Goal: Information Seeking & Learning: Learn about a topic

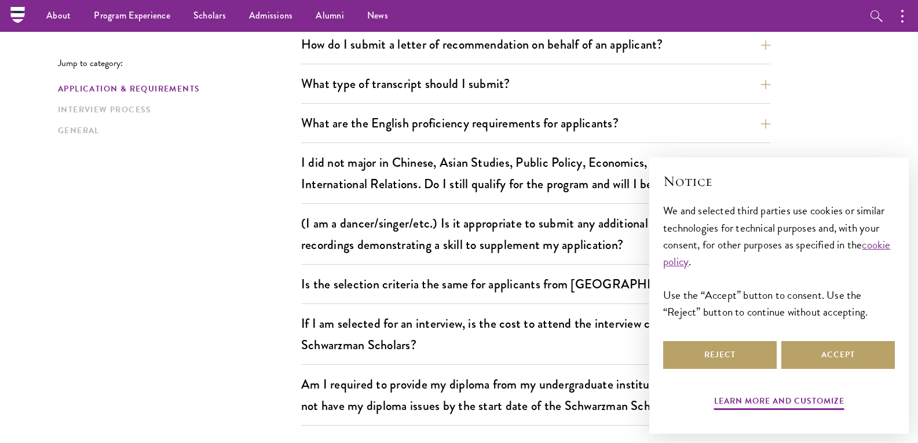
scroll to position [876, 0]
click at [873, 76] on section "Jump to category: Application & Requirements Interview Process General Applicat…" at bounding box center [459, 349] width 918 height 1858
click at [739, 347] on button "Reject" at bounding box center [719, 355] width 113 height 28
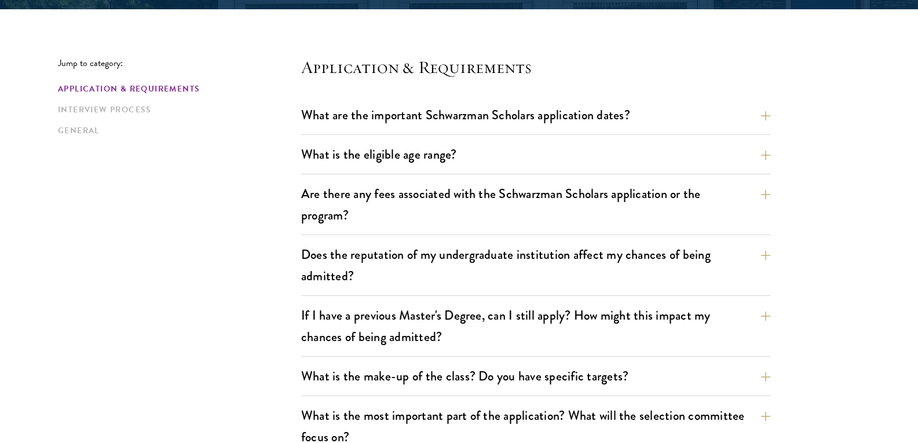
scroll to position [311, 0]
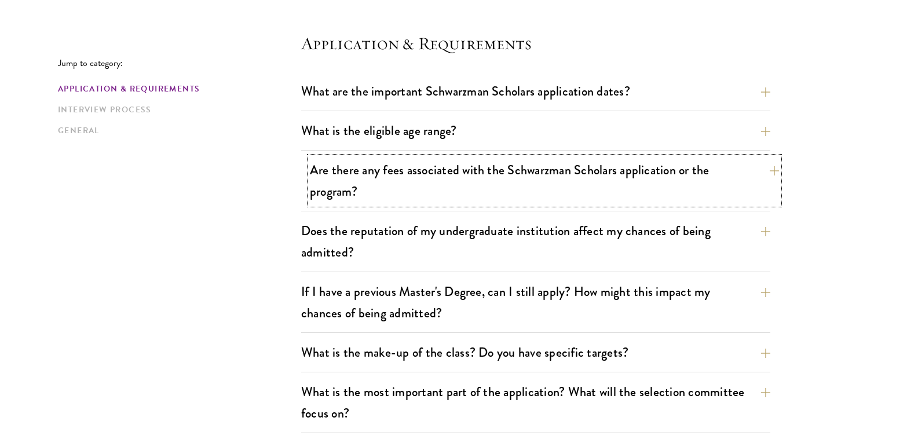
click at [567, 172] on button "Are there any fees associated with the Schwarzman Scholars application or the p…" at bounding box center [544, 180] width 469 height 47
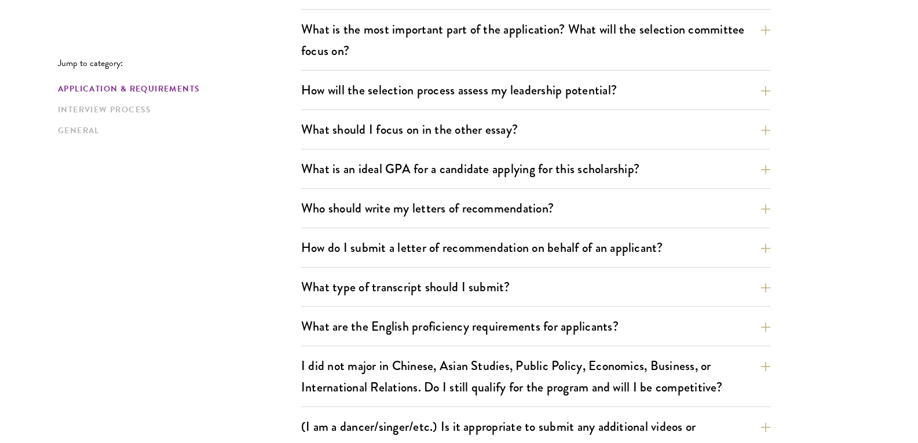
scroll to position [855, 0]
click at [586, 93] on button "How will the selection process assess my leadership potential?" at bounding box center [544, 89] width 469 height 26
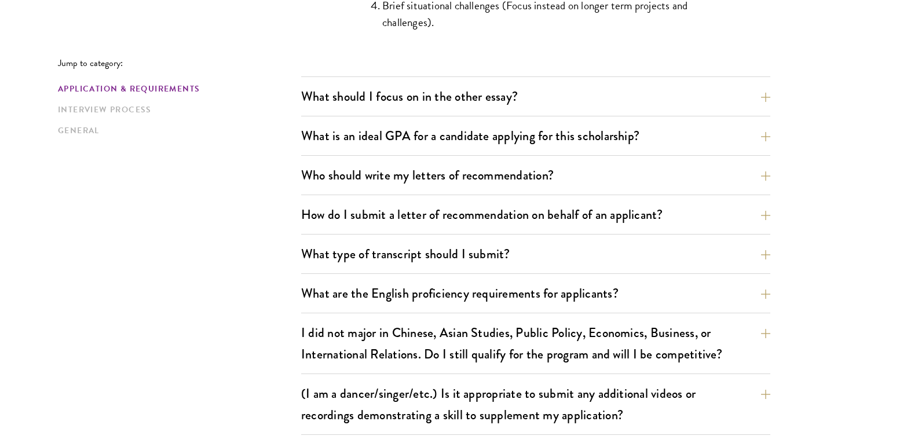
scroll to position [1335, 0]
click at [585, 126] on button "What is an ideal GPA for a candidate applying for this scholarship?" at bounding box center [544, 135] width 469 height 26
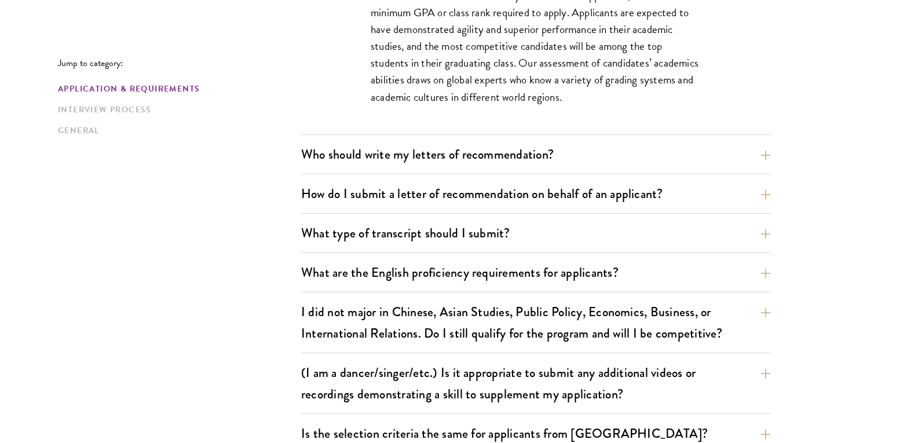
scroll to position [941, 0]
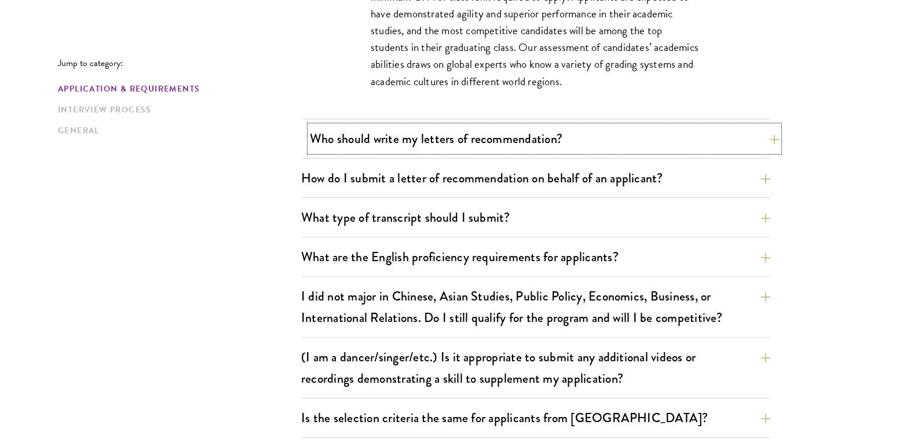
click at [531, 141] on button "Who should write my letters of recommendation?" at bounding box center [544, 139] width 469 height 26
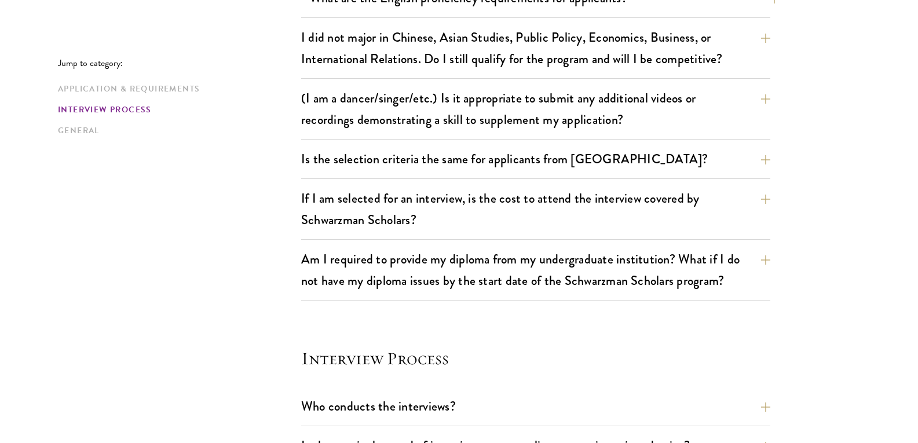
scroll to position [1575, 0]
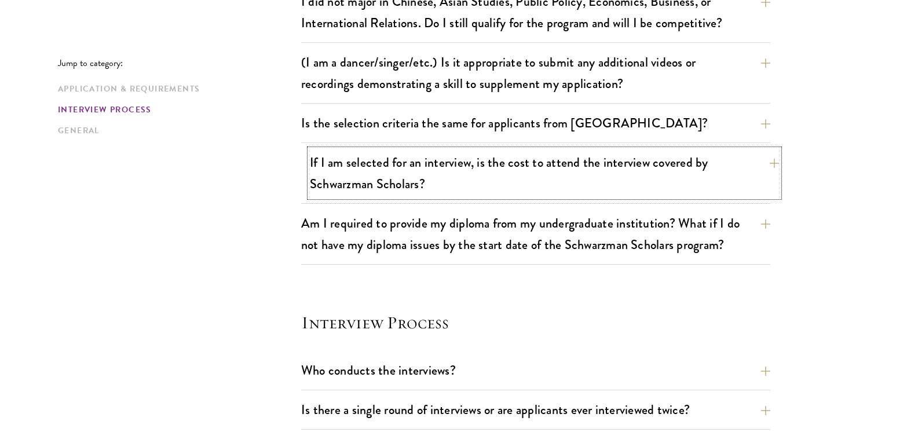
click at [561, 167] on button "If I am selected for an interview, is the cost to attend the interview covered …" at bounding box center [544, 172] width 469 height 47
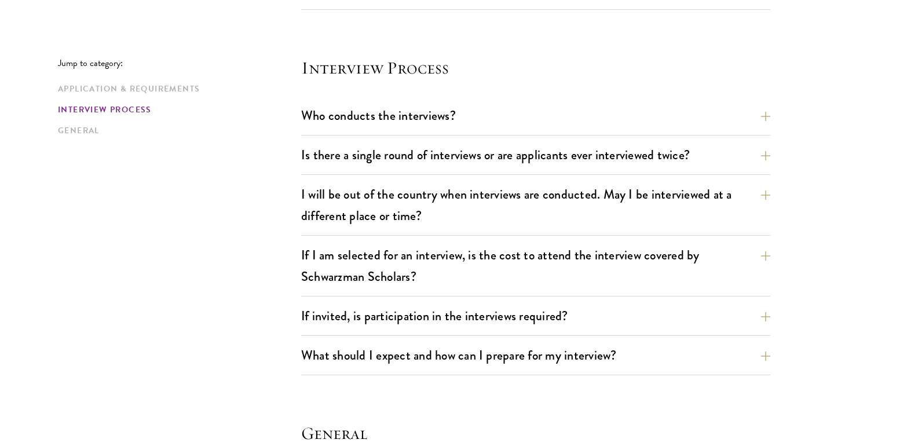
scroll to position [1377, 0]
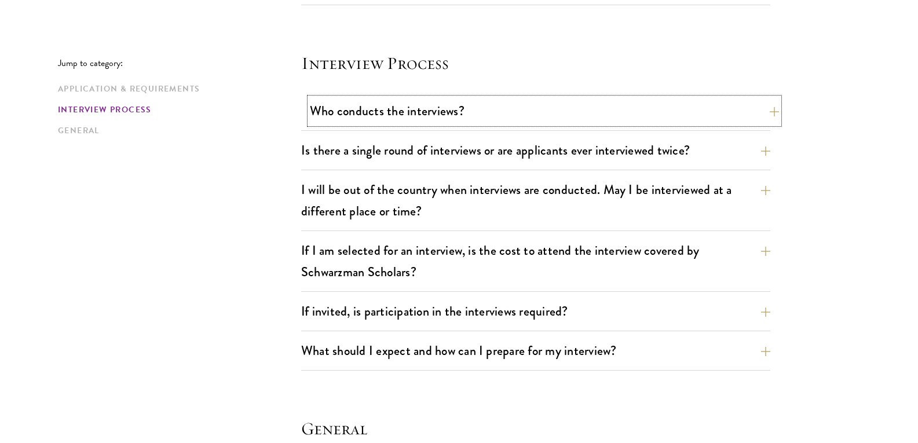
click at [511, 113] on button "Who conducts the interviews?" at bounding box center [544, 111] width 469 height 26
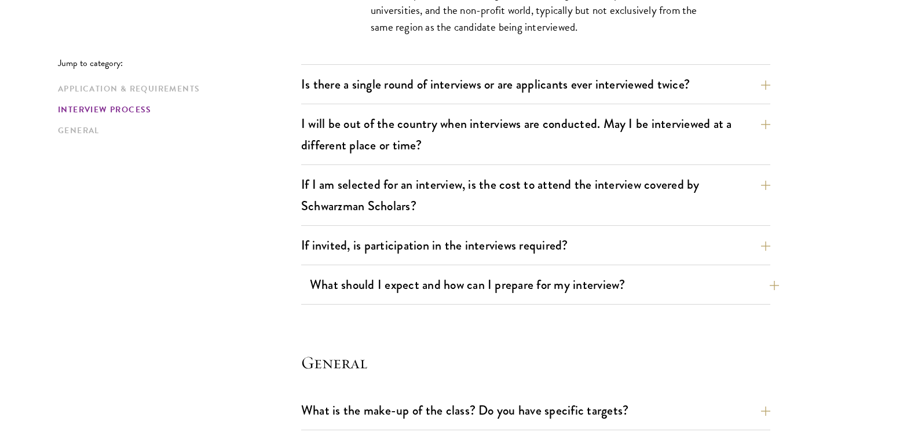
scroll to position [1460, 0]
click at [549, 241] on button "If invited, is participation in the interviews required?" at bounding box center [544, 245] width 469 height 26
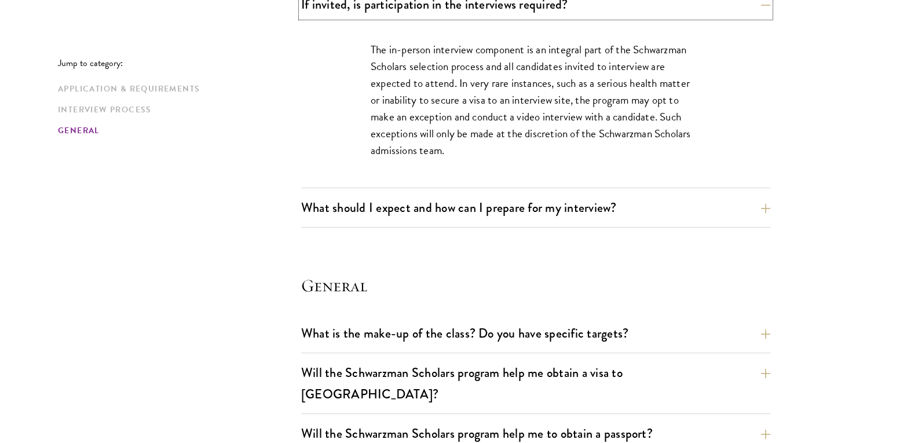
scroll to position [1606, 0]
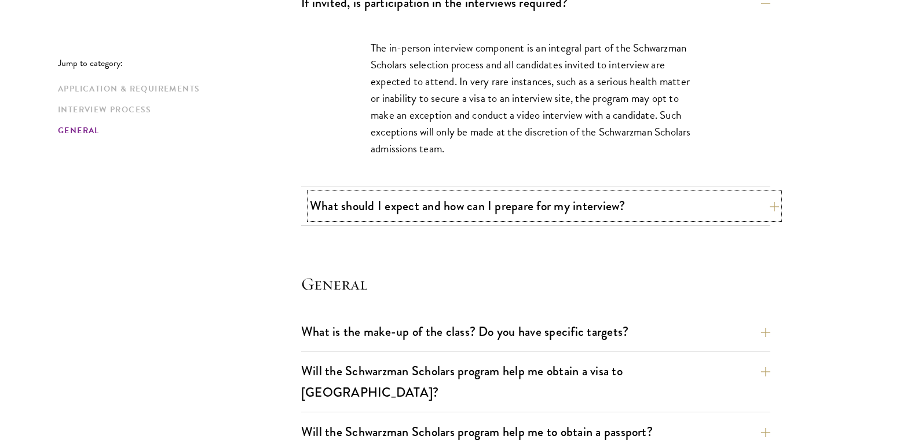
click at [577, 211] on button "What should I expect and how can I prepare for my interview?" at bounding box center [544, 206] width 469 height 26
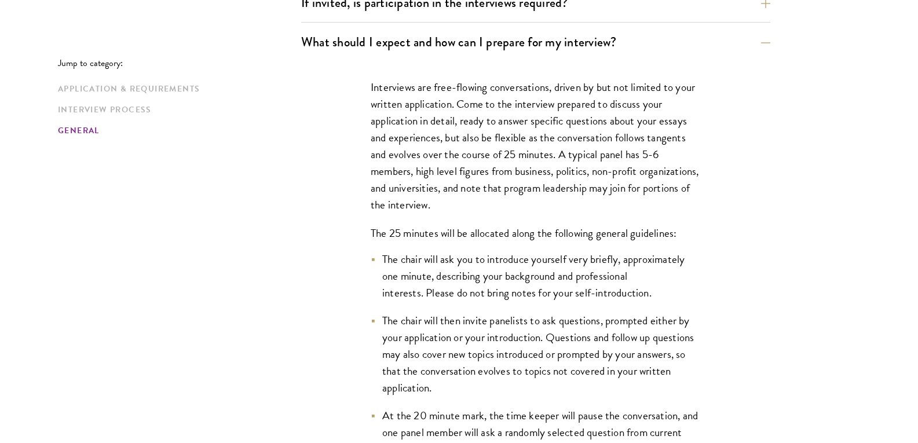
click at [603, 230] on p "The 25 minutes will be allocated along the following general guidelines:" at bounding box center [536, 233] width 330 height 17
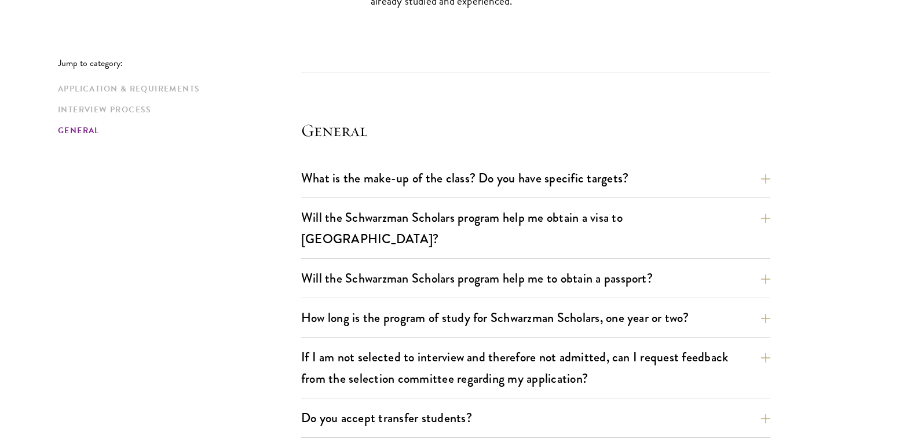
scroll to position [2356, 0]
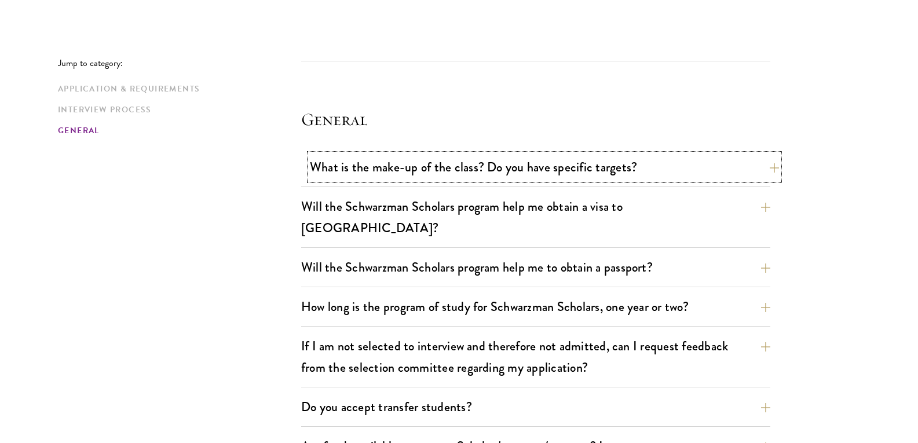
click at [587, 167] on button "What is the make-up of the class? Do you have specific targets?" at bounding box center [544, 167] width 469 height 26
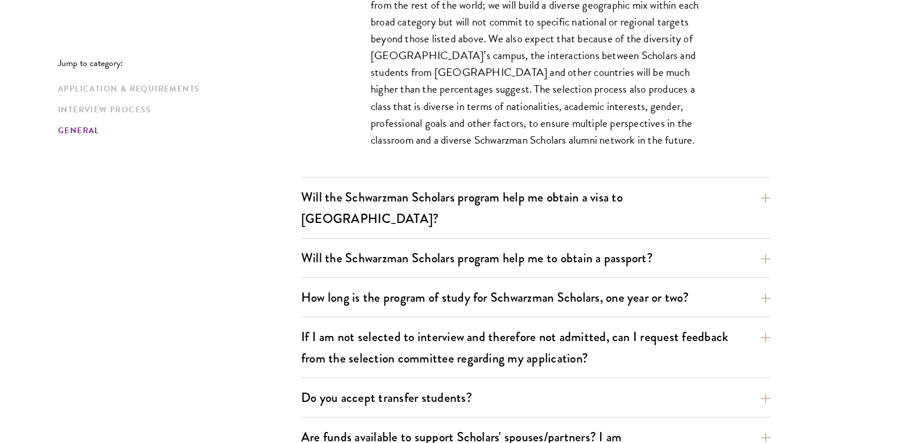
scroll to position [1849, 0]
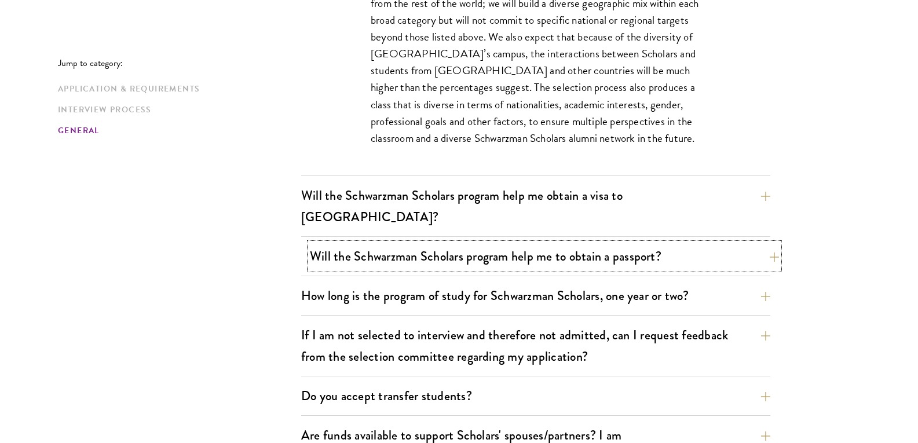
click at [525, 243] on button "Will the Schwarzman Scholars program help me to obtain a passport?" at bounding box center [544, 256] width 469 height 26
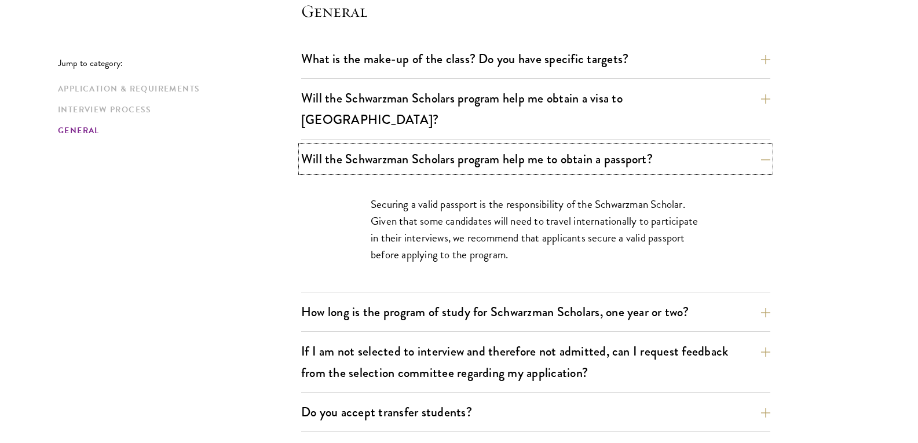
scroll to position [1731, 0]
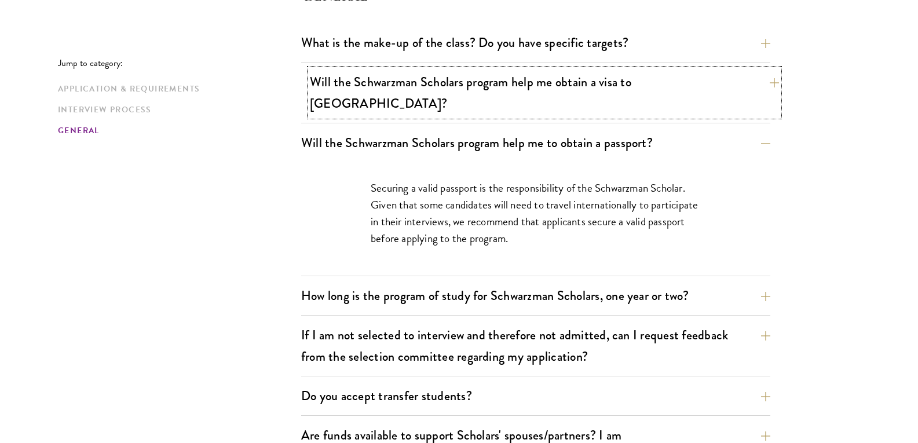
click at [598, 86] on button "Will the Schwarzman Scholars program help me obtain a visa to [GEOGRAPHIC_DATA]?" at bounding box center [544, 92] width 469 height 47
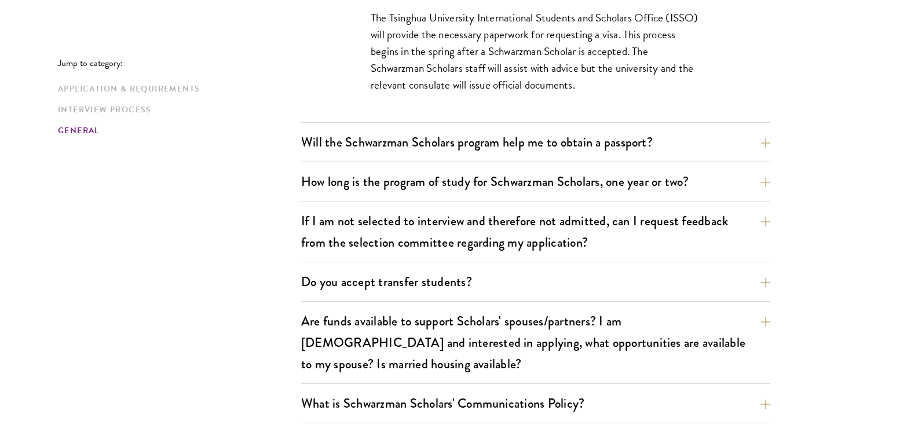
scroll to position [1880, 0]
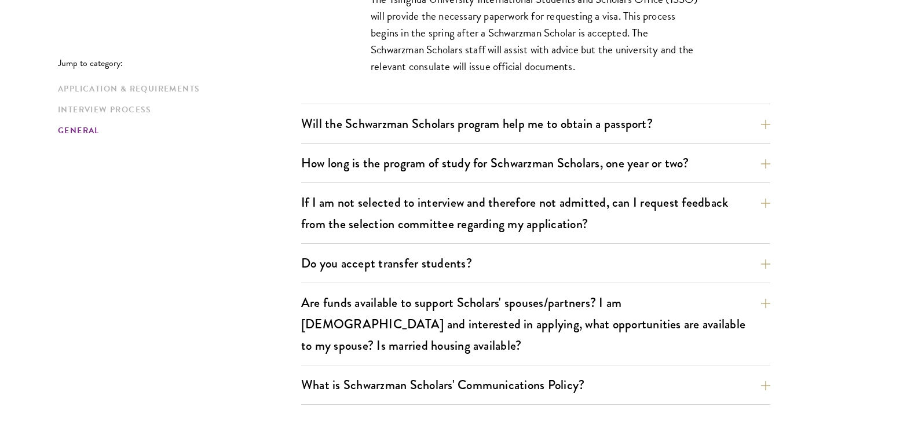
click at [603, 326] on div "What is the make-up of the class? Do you have specific targets? The only firm t…" at bounding box center [535, 142] width 469 height 525
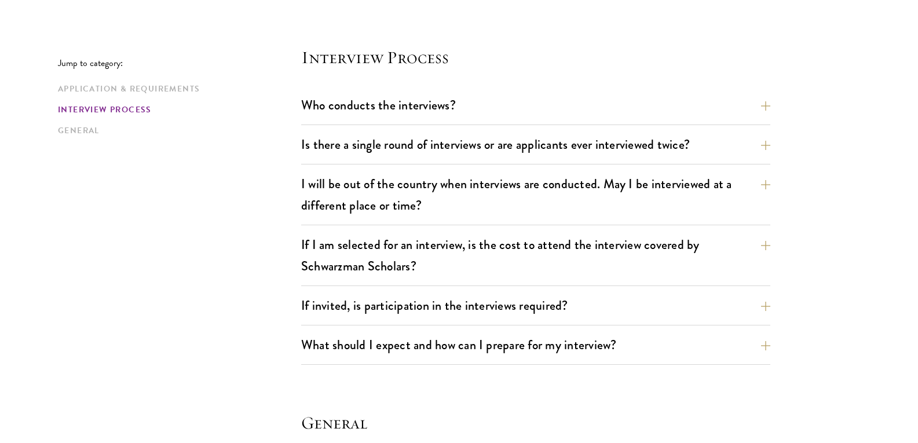
scroll to position [1316, 0]
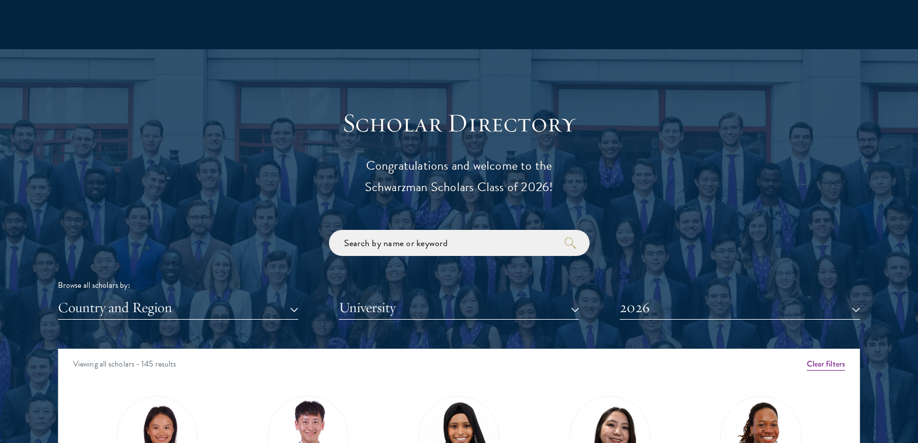
scroll to position [1214, 0]
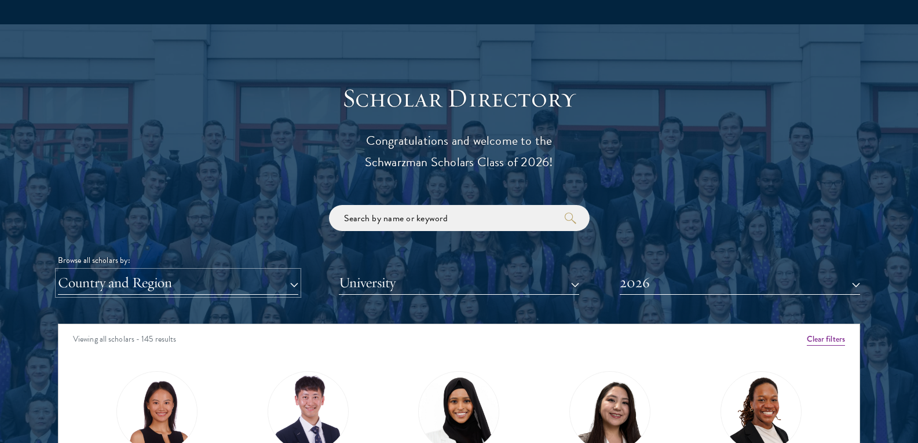
click at [292, 285] on button "Country and Region" at bounding box center [178, 283] width 240 height 24
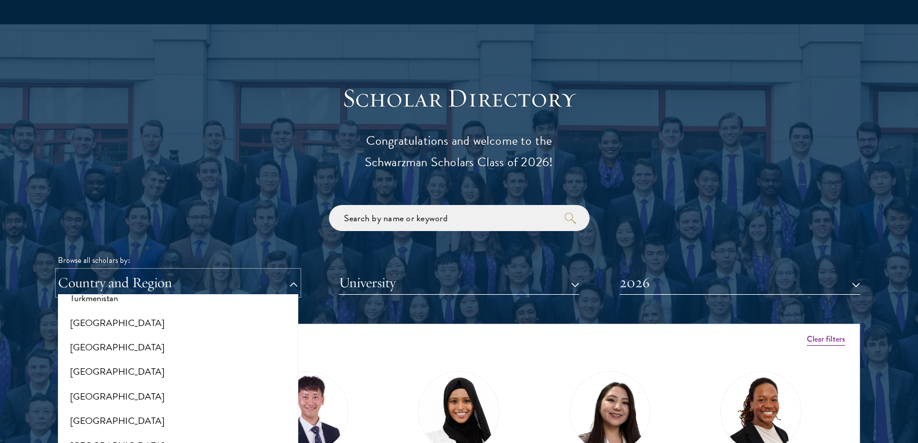
scroll to position [2334, 0]
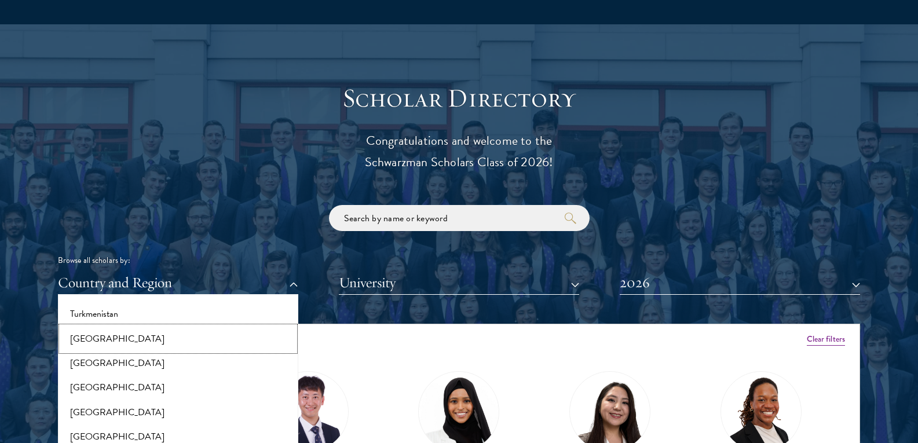
click at [156, 343] on button "[GEOGRAPHIC_DATA]" at bounding box center [177, 339] width 233 height 24
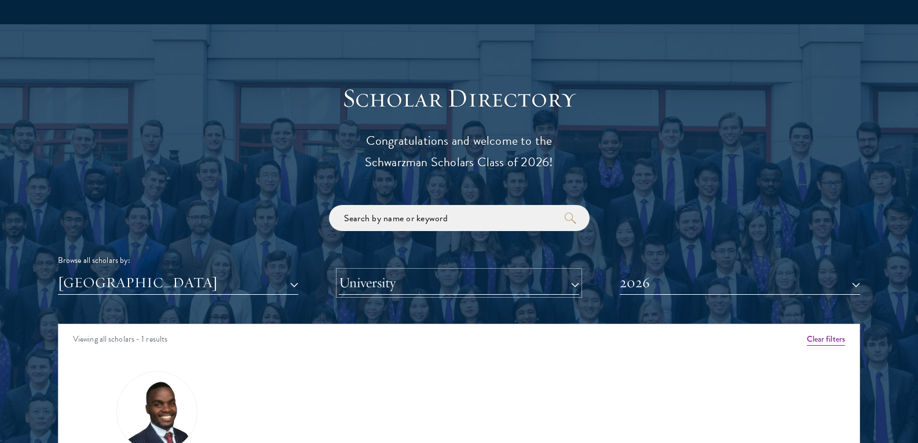
click at [474, 277] on button "University" at bounding box center [459, 283] width 240 height 24
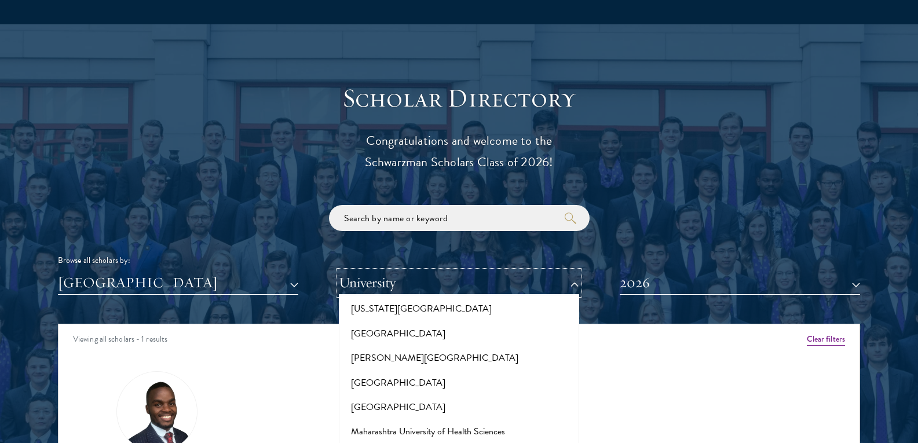
scroll to position [4013, 0]
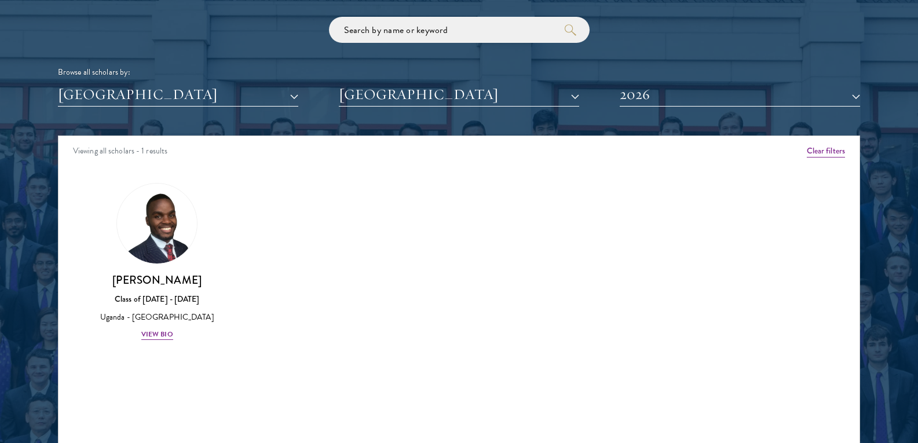
scroll to position [1402, 0]
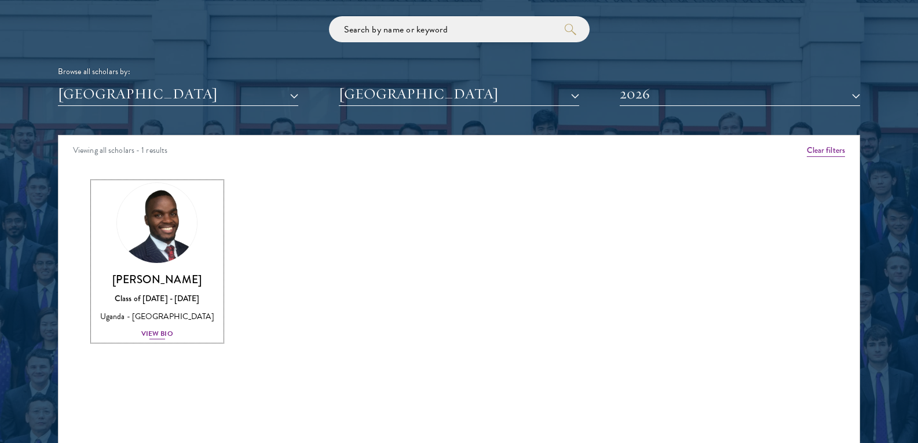
click at [163, 335] on div "View Bio" at bounding box center [157, 333] width 32 height 11
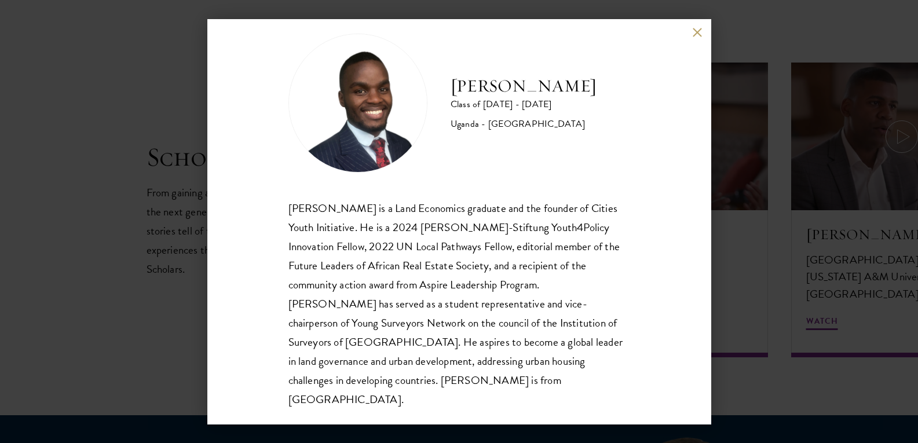
scroll to position [1950, 0]
click at [695, 34] on button at bounding box center [698, 33] width 10 height 10
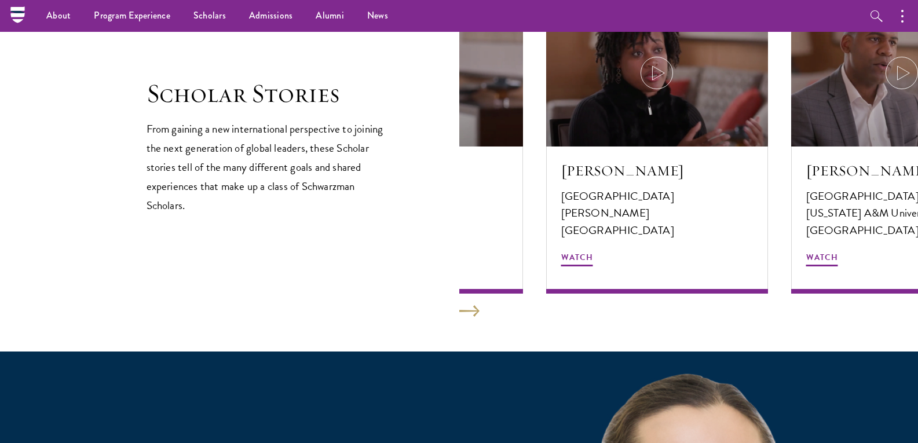
scroll to position [1976, 0]
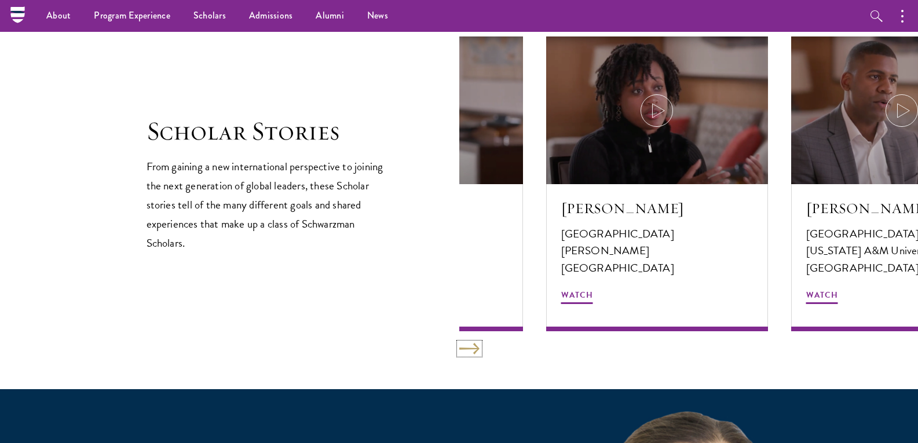
click at [473, 344] on button at bounding box center [469, 349] width 20 height 12
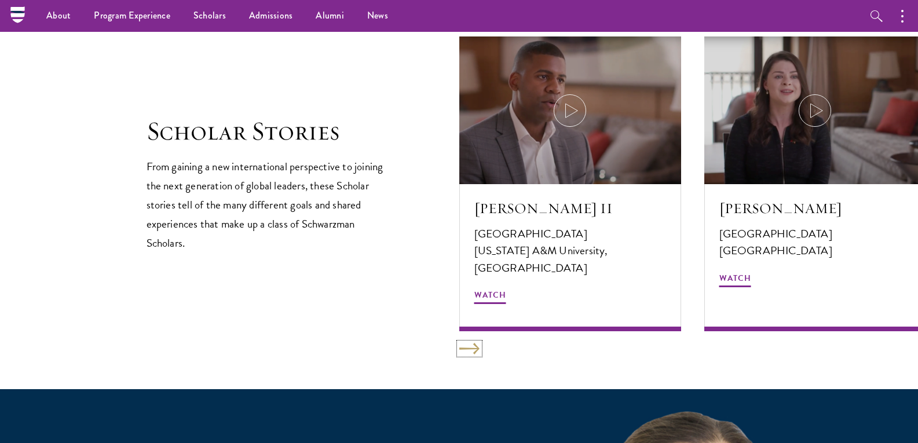
click at [470, 346] on button at bounding box center [469, 349] width 20 height 12
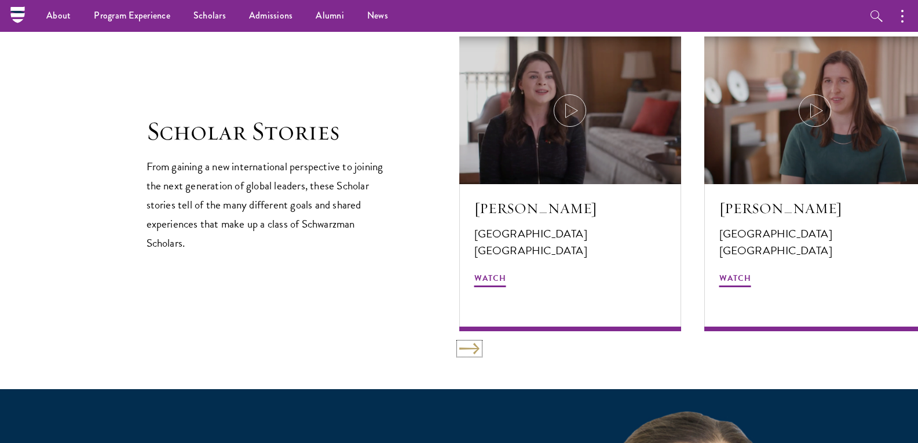
click at [470, 346] on button at bounding box center [469, 349] width 20 height 12
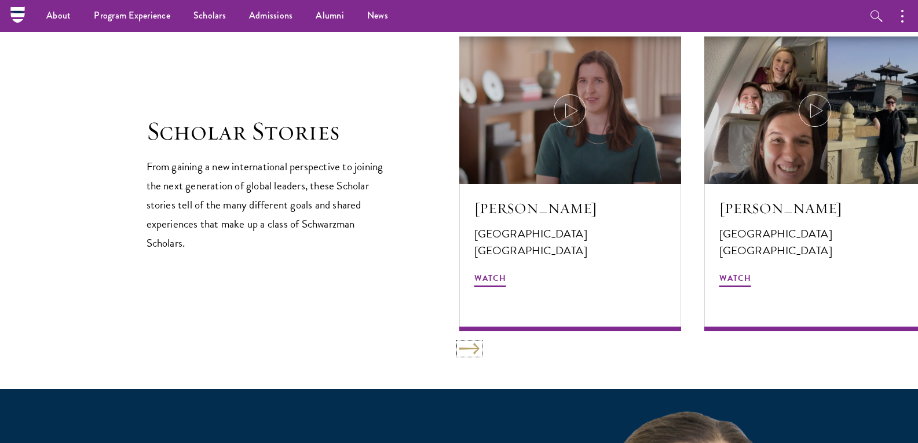
click at [470, 346] on button at bounding box center [469, 349] width 20 height 12
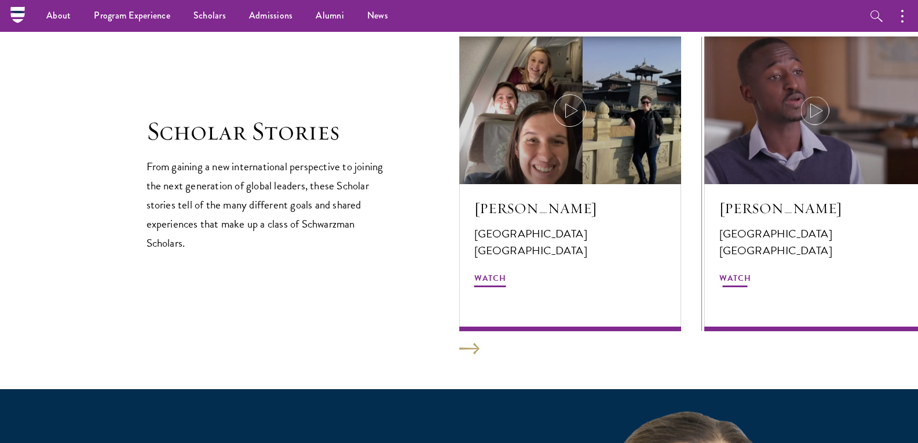
click at [797, 120] on div at bounding box center [815, 110] width 222 height 148
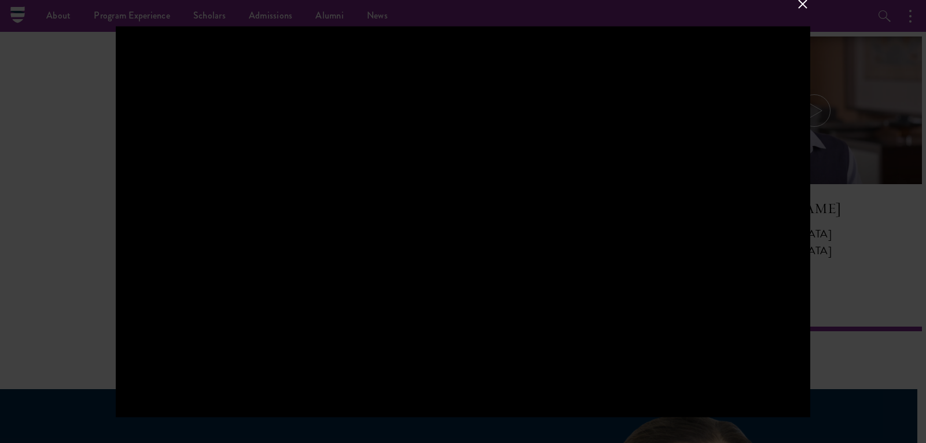
click at [804, 3] on button at bounding box center [803, 4] width 15 height 15
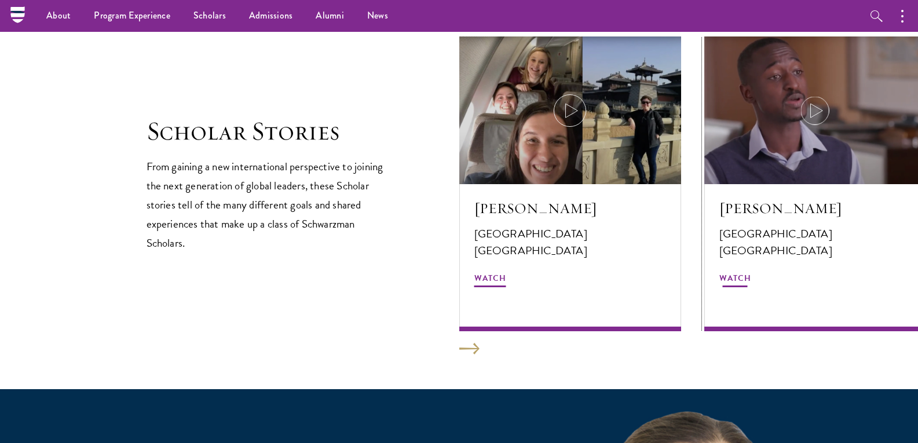
click at [869, 125] on div at bounding box center [815, 110] width 222 height 148
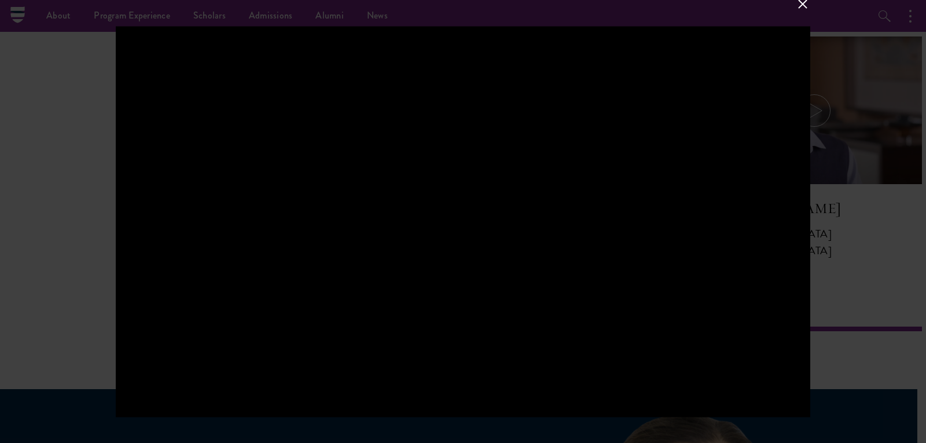
click at [807, 6] on button at bounding box center [803, 4] width 15 height 15
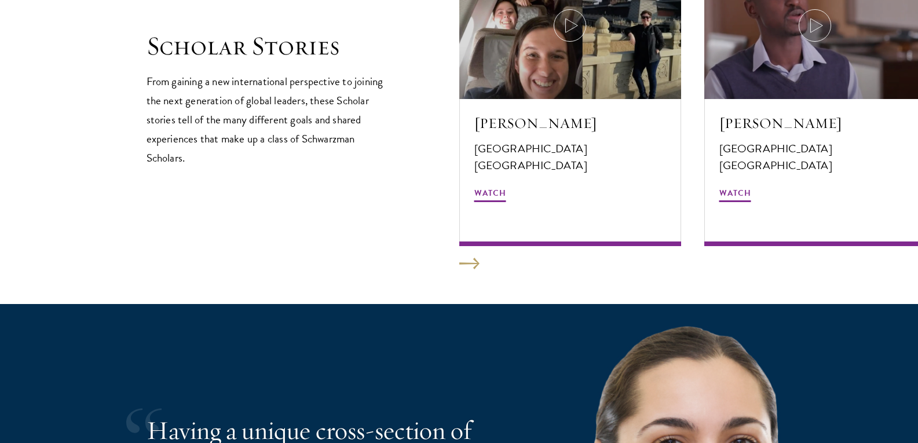
scroll to position [2065, 0]
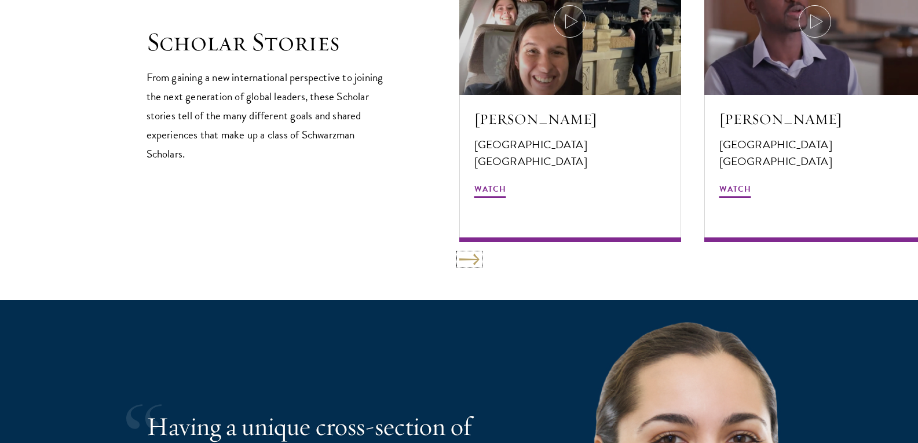
click at [472, 259] on button at bounding box center [469, 260] width 20 height 12
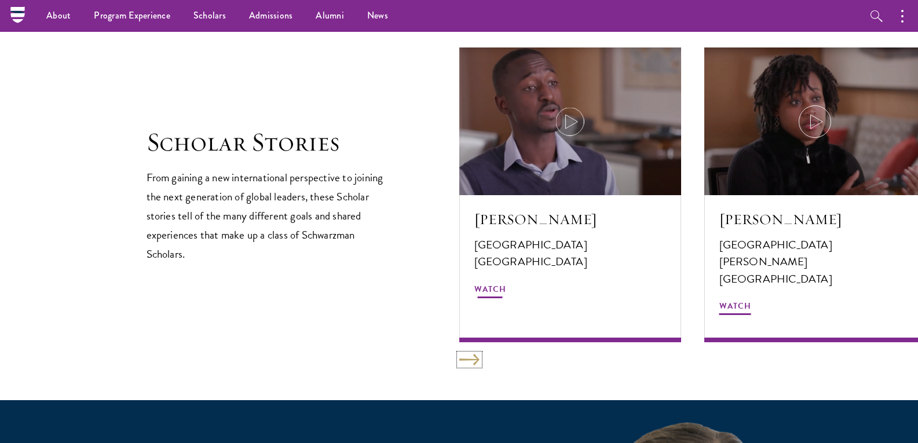
scroll to position [1936, 0]
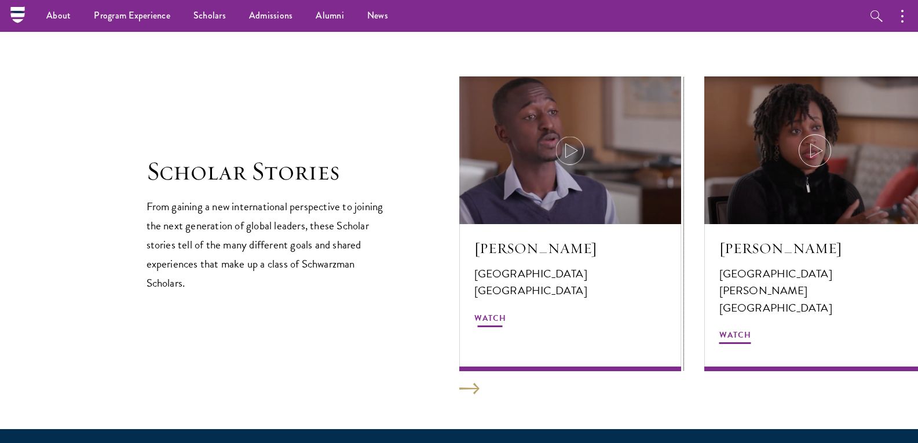
click at [565, 163] on icon at bounding box center [570, 150] width 32 height 32
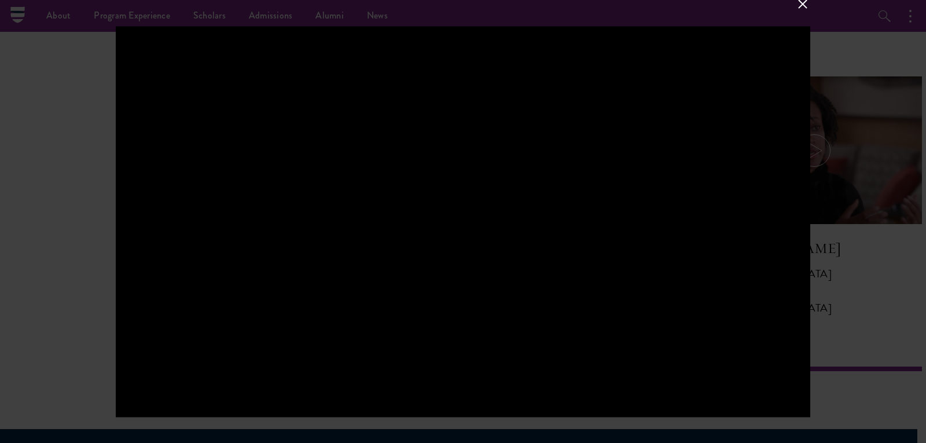
click at [799, 8] on button at bounding box center [803, 4] width 15 height 15
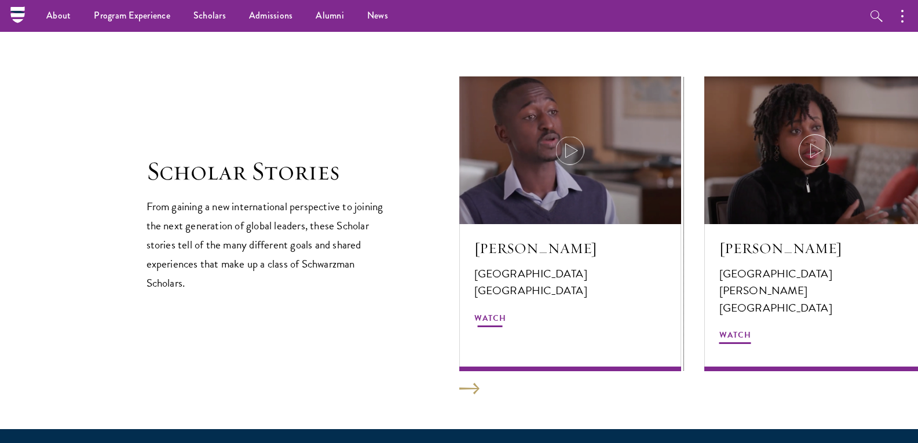
click at [584, 186] on div at bounding box center [570, 150] width 222 height 148
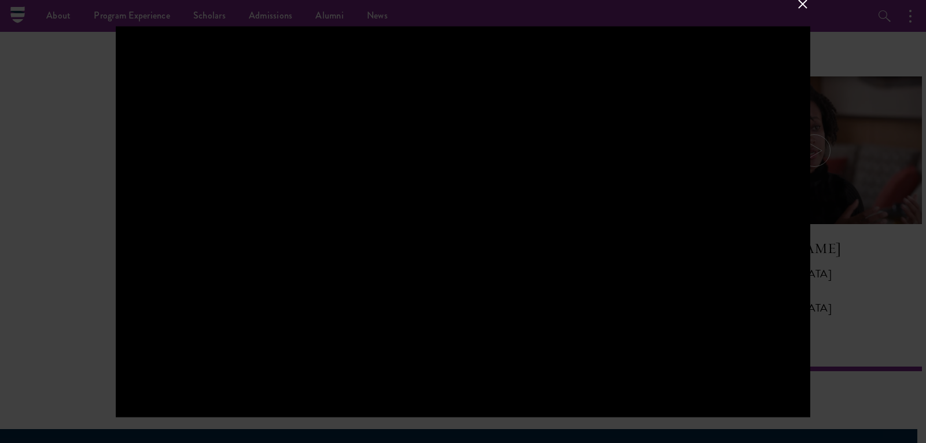
click at [803, 8] on button at bounding box center [803, 4] width 15 height 15
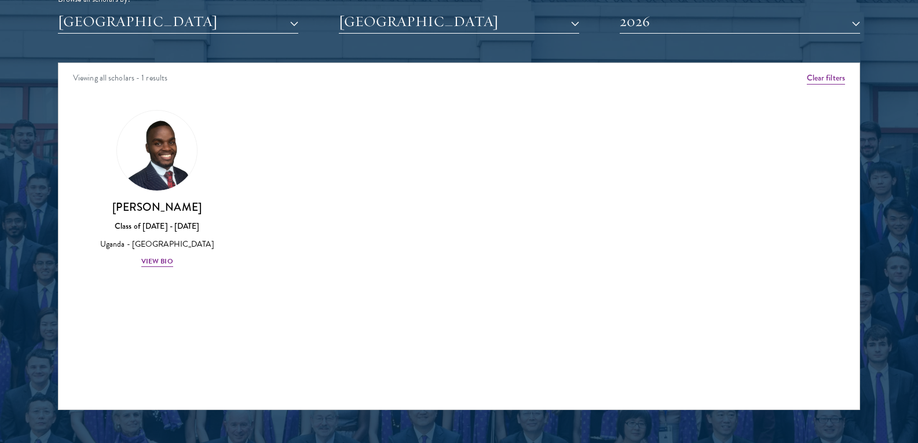
scroll to position [1476, 0]
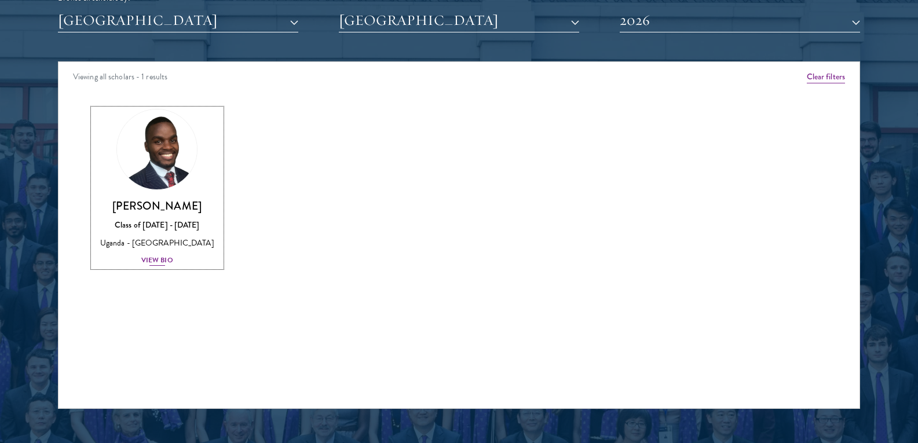
click at [160, 262] on div "View Bio" at bounding box center [157, 260] width 32 height 11
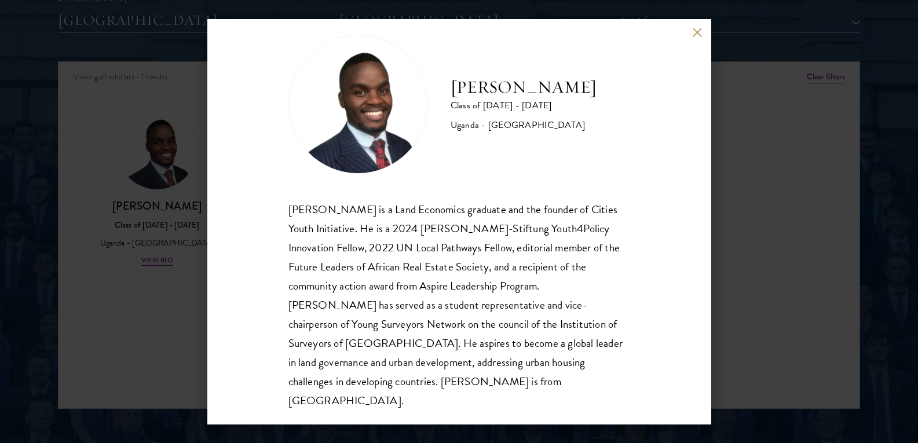
scroll to position [20, 0]
click at [701, 39] on div "Emmanuel Akandwanaho Class of 2025 - 2026 Uganda - Makerere University Kampala …" at bounding box center [459, 221] width 504 height 405
click at [698, 34] on button at bounding box center [698, 33] width 10 height 10
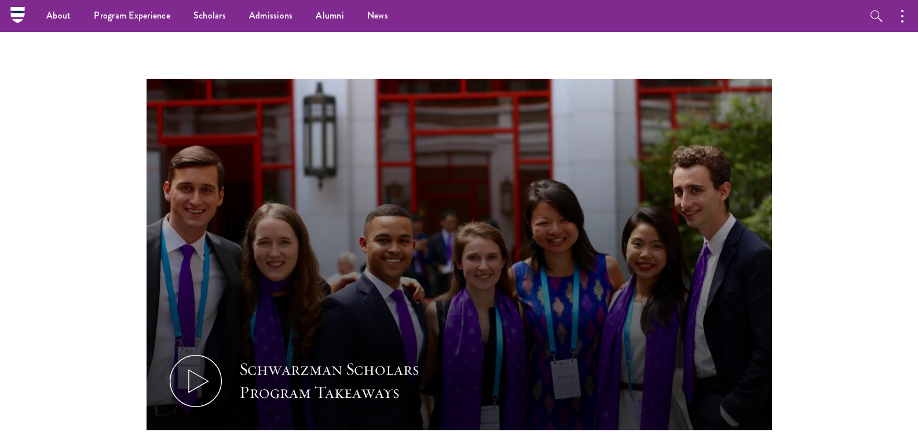
scroll to position [1402, 0]
